Goal: Task Accomplishment & Management: Complete application form

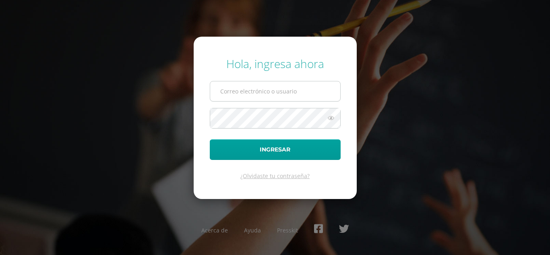
click at [253, 92] on input "text" at bounding box center [275, 91] width 130 height 20
type input "beberlytoc2023@maiagt.org"
click at [210, 139] on button "Ingresar" at bounding box center [275, 149] width 131 height 21
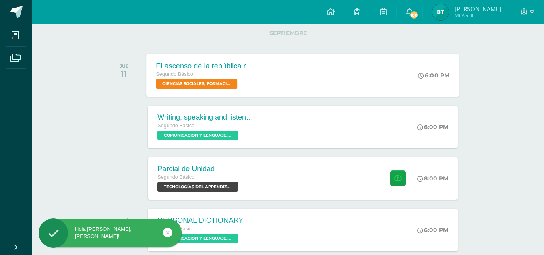
scroll to position [105, 0]
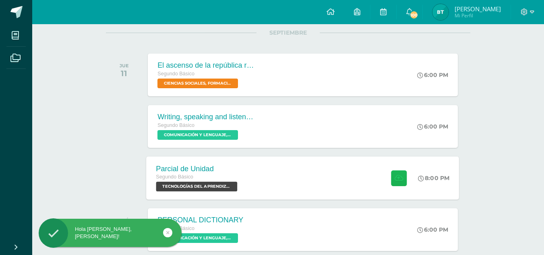
click at [394, 175] on icon at bounding box center [398, 177] width 8 height 7
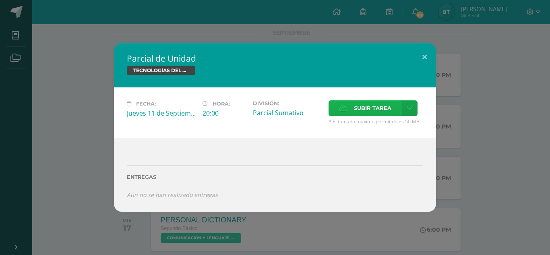
click at [381, 111] on span "Subir tarea" at bounding box center [372, 108] width 37 height 15
click at [0, 0] on input "Subir tarea" at bounding box center [0, 0] width 0 height 0
click at [353, 102] on label "Subir tarea" at bounding box center [364, 108] width 73 height 16
click at [0, 0] on input "Subir tarea" at bounding box center [0, 0] width 0 height 0
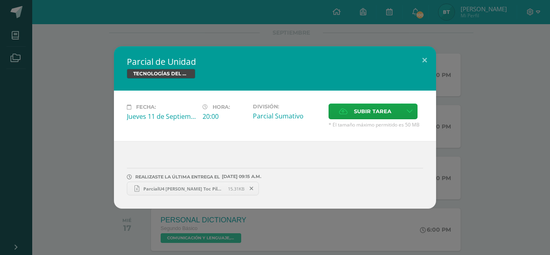
click at [209, 186] on span "ParcialU4 Beberly Betzabe Toc Piló.xlsx" at bounding box center [183, 189] width 89 height 6
click at [198, 186] on span "ParcialU4 Beberly Betzabe Toc Piló.xlsx" at bounding box center [183, 189] width 89 height 6
click at [426, 58] on button at bounding box center [424, 59] width 23 height 27
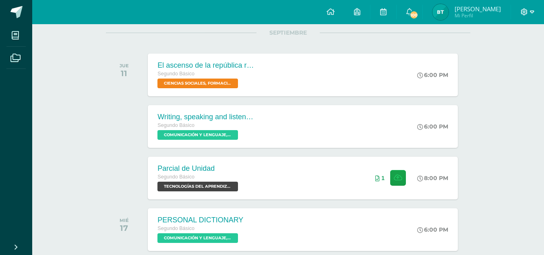
click at [532, 12] on icon at bounding box center [532, 11] width 4 height 7
click at [493, 56] on span "Cerrar sesión" at bounding box center [506, 55] width 36 height 8
